Goal: Task Accomplishment & Management: Manage account settings

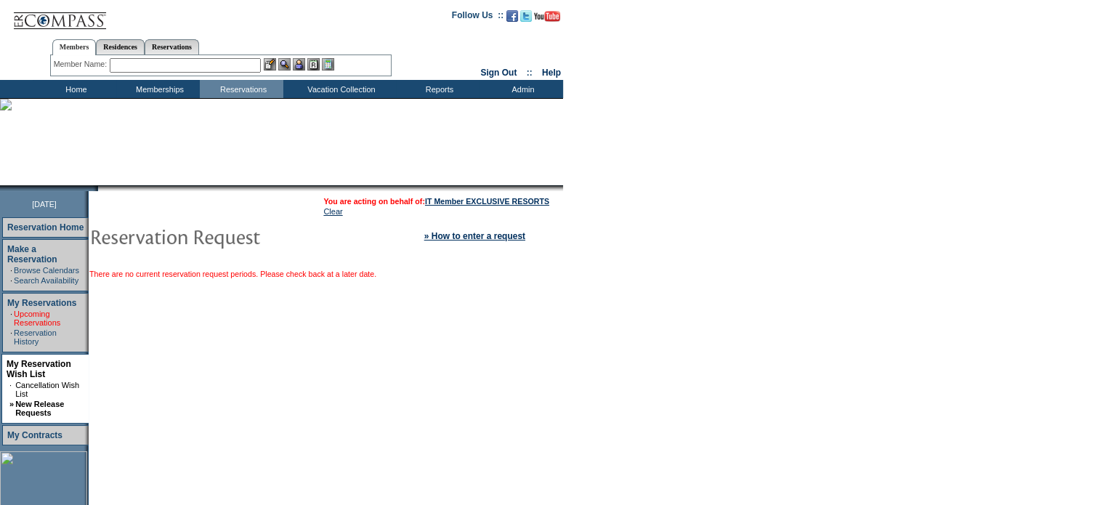
click at [33, 310] on link "Upcoming Reservations" at bounding box center [37, 318] width 47 height 17
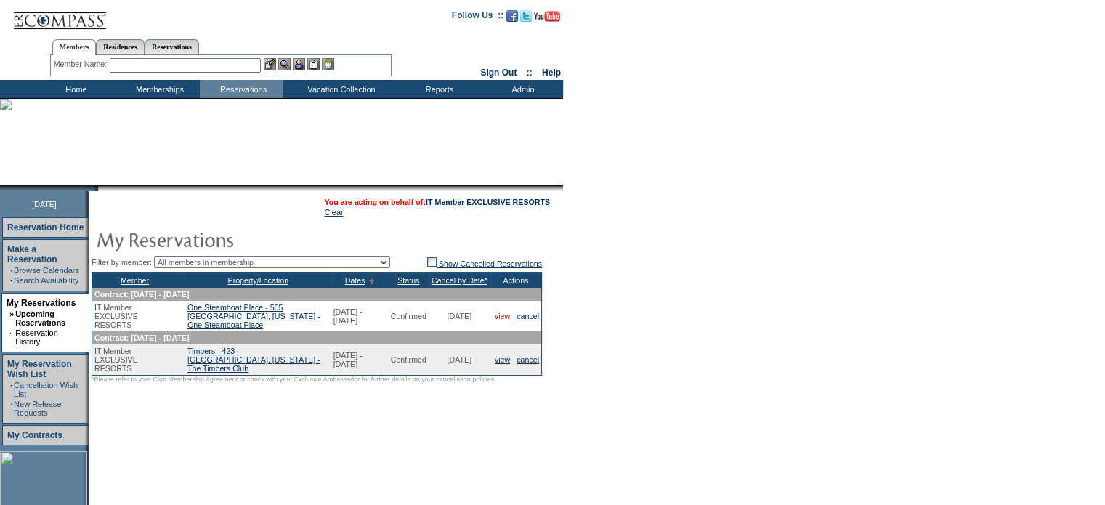
click at [501, 312] on link "view" at bounding box center [502, 316] width 15 height 9
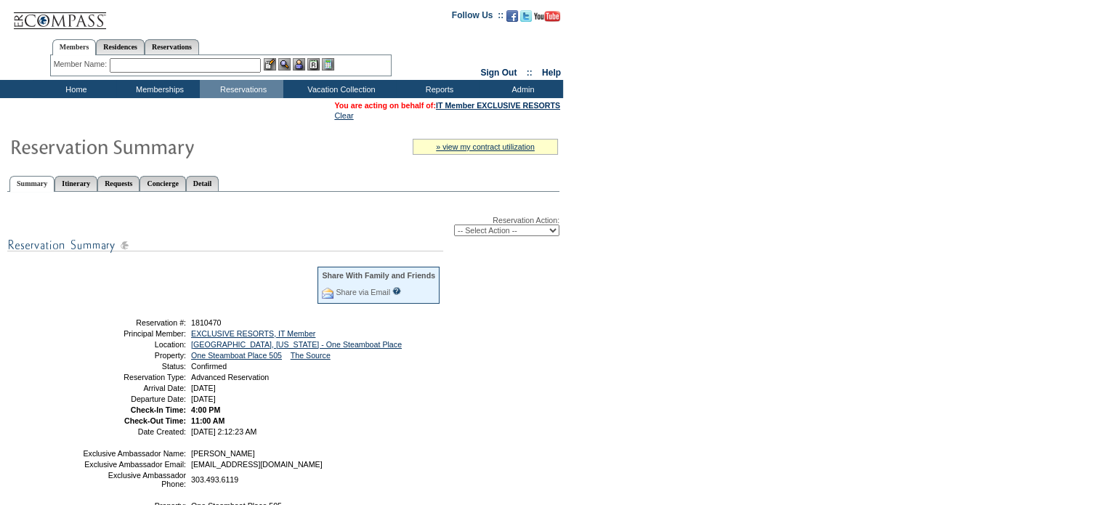
click at [510, 235] on select "-- Select Action -- Modify Reservation Dates Modify Reservation Cost Modify Occ…" at bounding box center [506, 231] width 105 height 12
select select "ChangeOccupancy"
click at [454, 225] on select "-- Select Action -- Modify Reservation Dates Modify Reservation Cost Modify Occ…" at bounding box center [506, 231] width 105 height 12
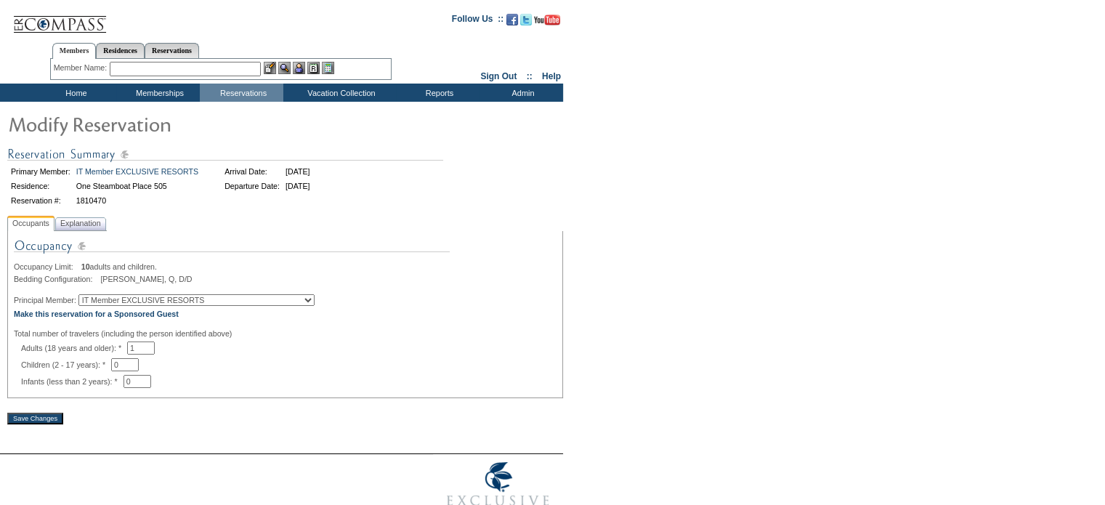
scroll to position [38, 0]
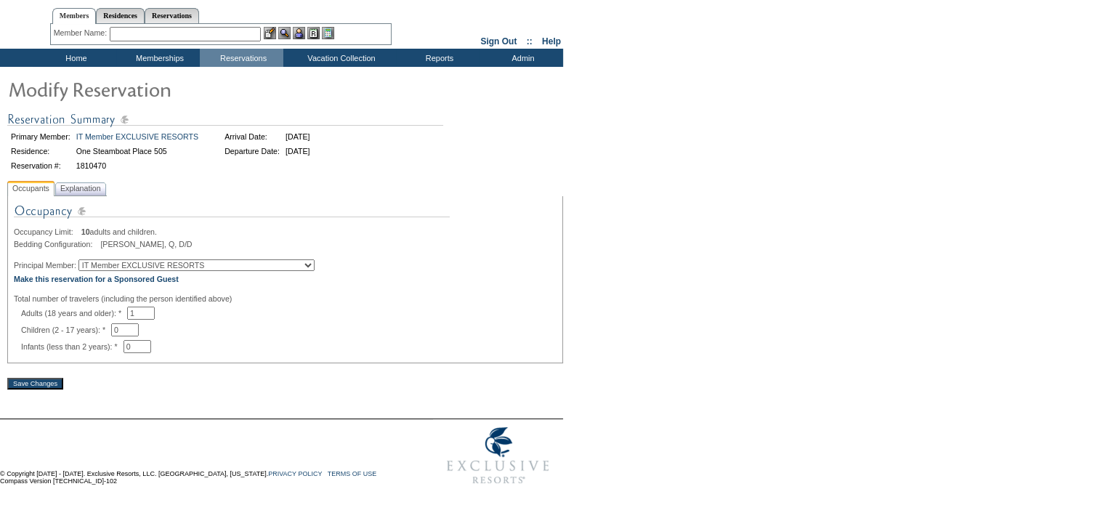
drag, startPoint x: 161, startPoint y: 308, endPoint x: 145, endPoint y: 307, distance: 15.3
click at [145, 307] on input "1" at bounding box center [141, 313] width 28 height 13
type input "2"
click at [82, 182] on span "Explanation" at bounding box center [80, 188] width 47 height 15
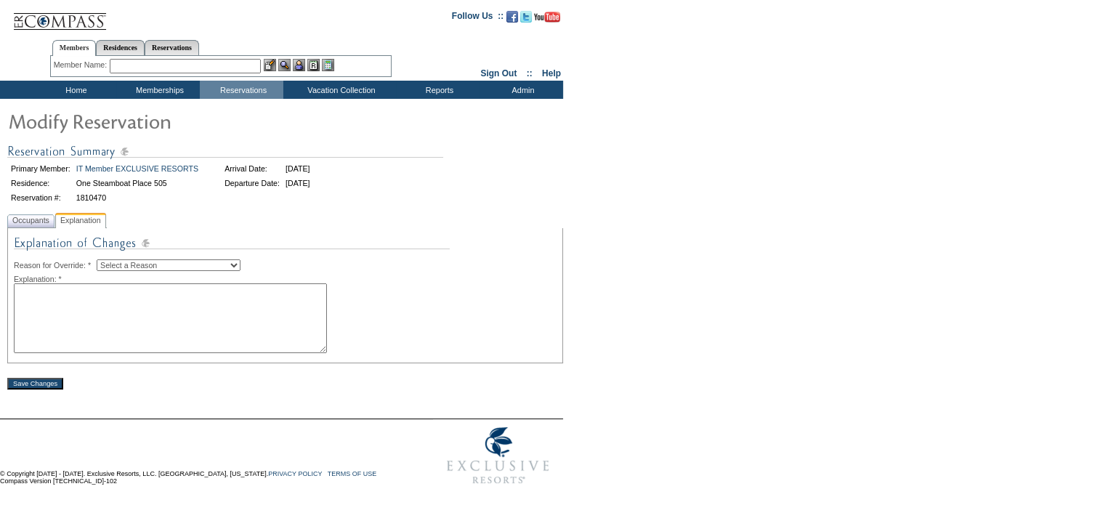
click at [157, 264] on select "Select a Reason Creating Continuous Stay Days Rebooked After Cancellation Editi…" at bounding box center [169, 265] width 144 height 12
select select "1036"
click at [108, 259] on select "Select a Reason Creating Continuous Stay Days Rebooked After Cancellation Editi…" at bounding box center [169, 265] width 144 height 12
click at [133, 316] on textarea at bounding box center [170, 318] width 313 height 70
type textarea "push"
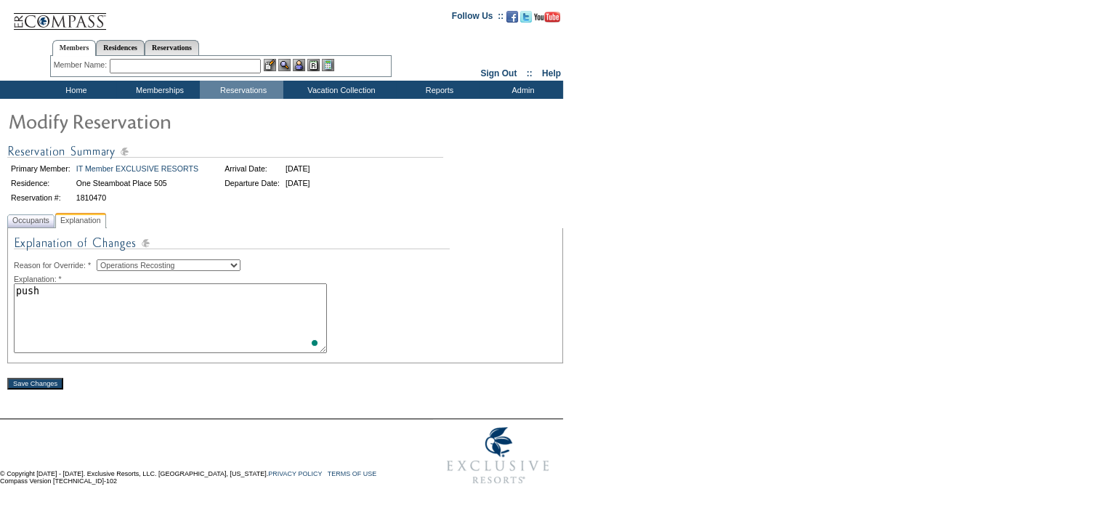
click at [45, 382] on input "Save Changes" at bounding box center [35, 384] width 56 height 12
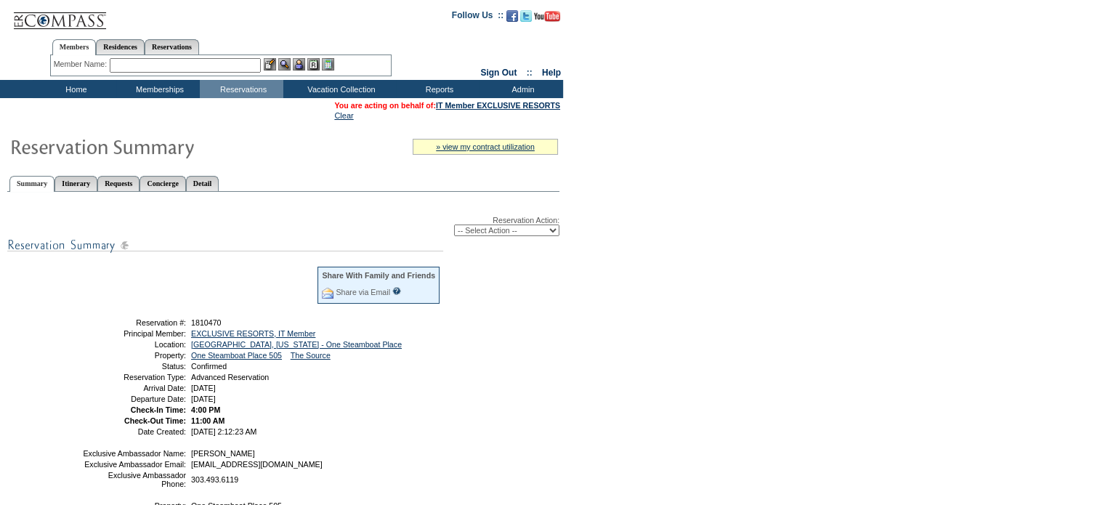
click at [747, 121] on form "Follow Us ::" at bounding box center [552, 358] width 1105 height 716
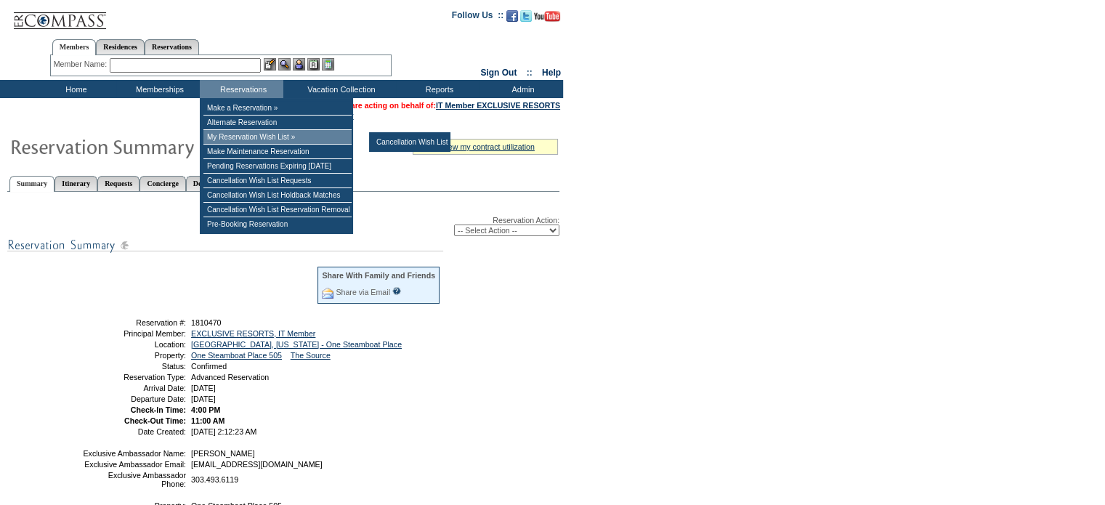
click at [286, 134] on td "My Reservation Wish List »" at bounding box center [277, 137] width 148 height 15
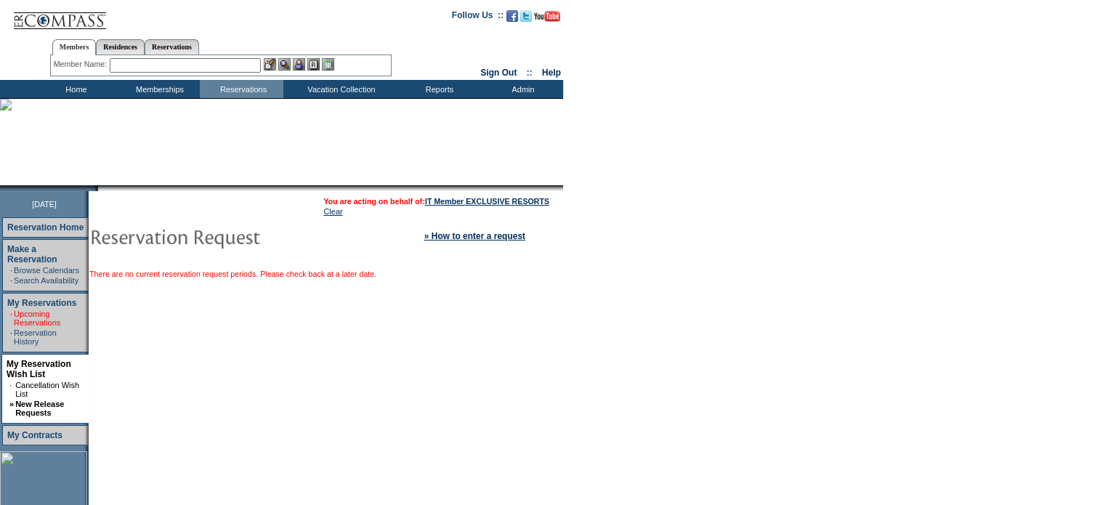
click at [28, 310] on link "Upcoming Reservations" at bounding box center [37, 318] width 47 height 17
